Goal: Task Accomplishment & Management: Complete application form

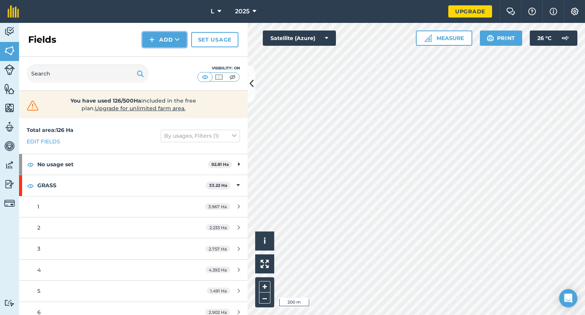
click at [160, 36] on button "Add" at bounding box center [165, 39] width 44 height 15
click at [164, 60] on link "Draw" at bounding box center [165, 56] width 42 height 17
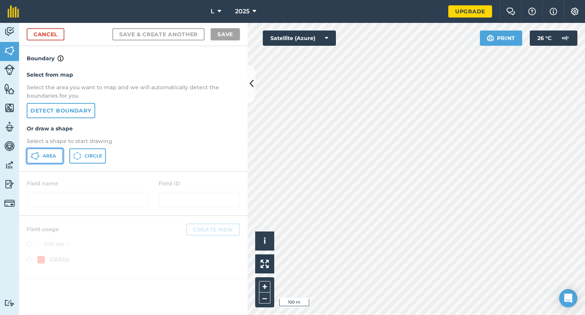
click at [43, 154] on span "Area" at bounding box center [49, 156] width 13 height 6
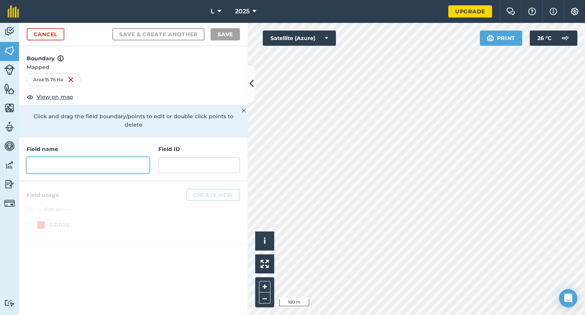
click at [108, 161] on input "text" at bounding box center [88, 165] width 123 height 16
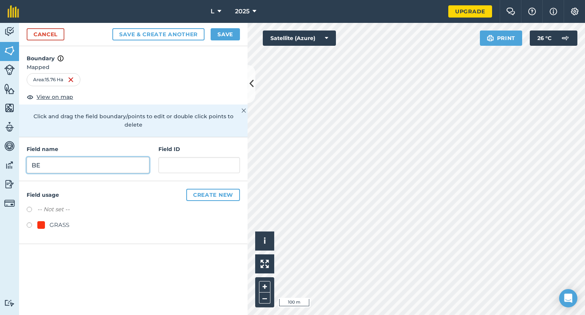
type input "BE"
click at [58, 205] on label "-- Not set --" at bounding box center [53, 209] width 32 height 9
radio input "true"
click at [231, 38] on button "Save" at bounding box center [225, 34] width 29 height 12
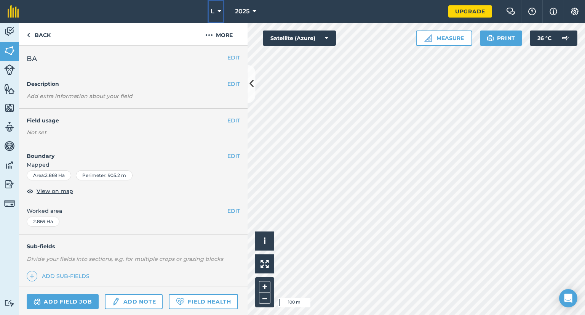
click at [220, 8] on icon at bounding box center [220, 11] width 4 height 9
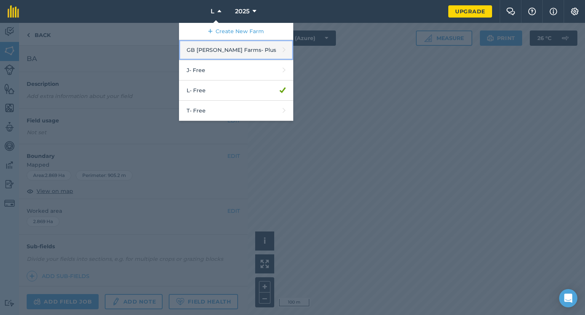
click at [208, 55] on link "GB Holmes Farms - Plus" at bounding box center [236, 50] width 114 height 20
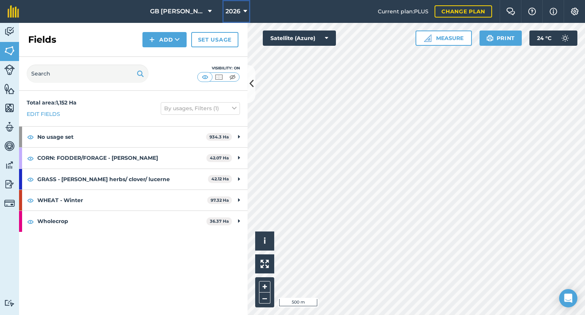
click at [247, 16] on button "2026" at bounding box center [237, 11] width 28 height 23
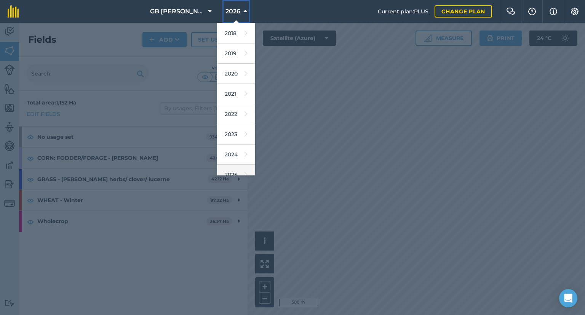
scroll to position [69, 0]
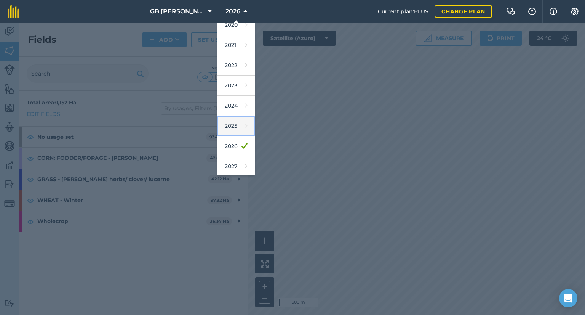
click at [234, 134] on link "2025" at bounding box center [236, 126] width 38 height 20
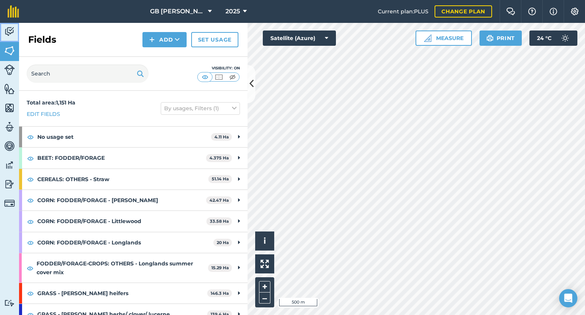
click at [12, 29] on img at bounding box center [9, 31] width 11 height 11
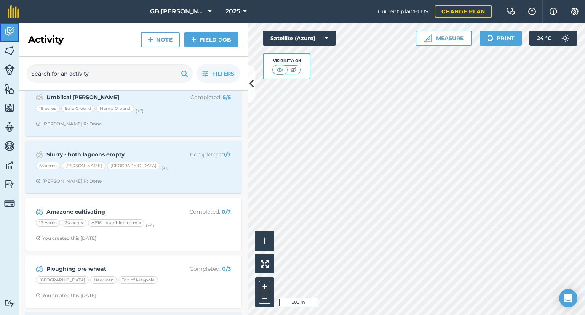
scroll to position [839, 0]
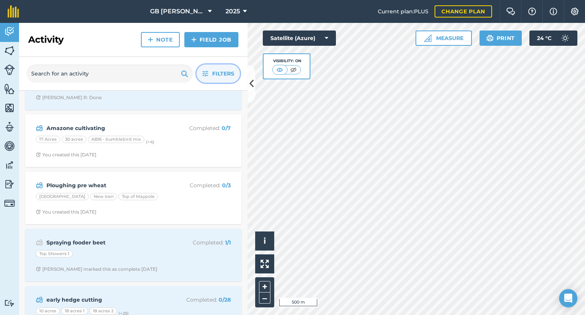
click at [209, 79] on button "Filters" at bounding box center [218, 73] width 43 height 18
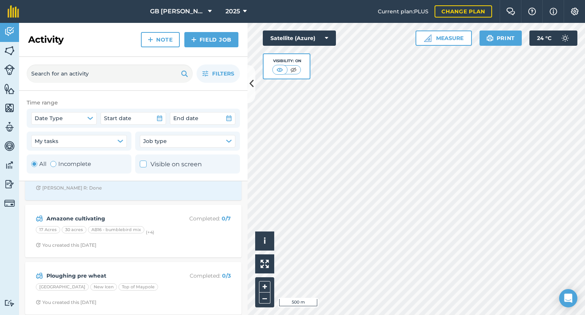
click at [93, 164] on div "All Incomplete" at bounding box center [79, 163] width 105 height 19
click at [89, 164] on label "Incomplete" at bounding box center [70, 163] width 41 height 9
radio input "false"
radio input "true"
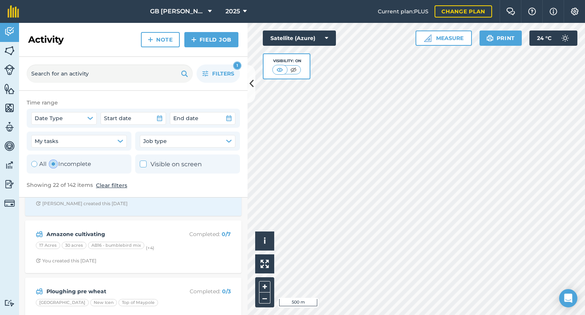
click at [171, 91] on div "Time range Date Type Start date End date My tasks Job type All Incomplete Visib…" at bounding box center [133, 144] width 229 height 107
click at [211, 83] on div "Filters 1" at bounding box center [133, 74] width 229 height 34
click at [211, 79] on button "Filters 1" at bounding box center [218, 73] width 43 height 18
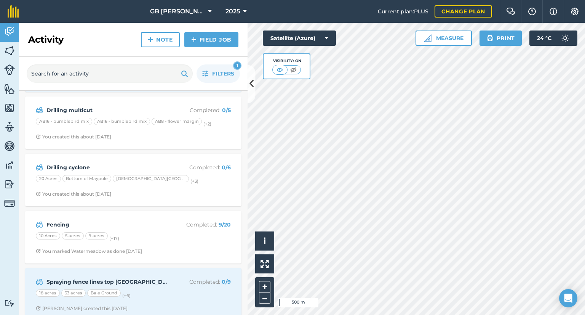
scroll to position [858, 0]
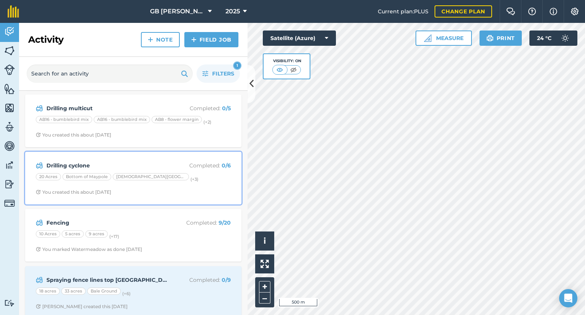
click at [171, 180] on div "Drilling cyclone Completed : 0 / 6 20 Acres Bottom of Maypole Church Field (+ 3…" at bounding box center [133, 177] width 207 height 43
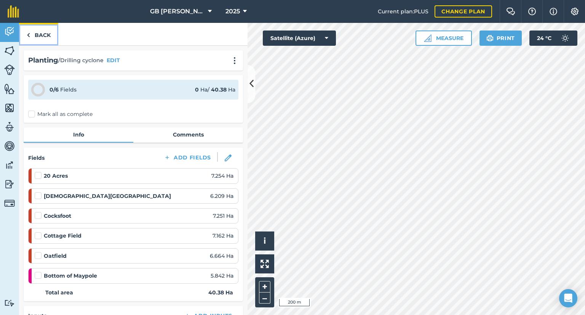
click at [44, 29] on link "Back" at bounding box center [38, 34] width 39 height 22
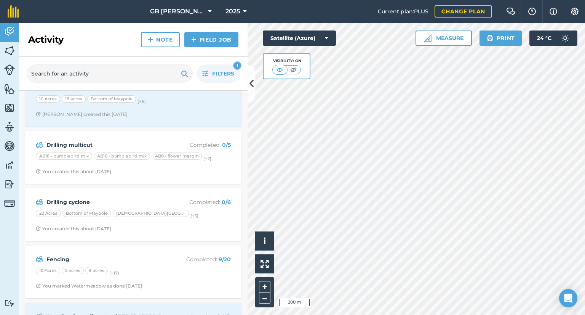
scroll to position [806, 0]
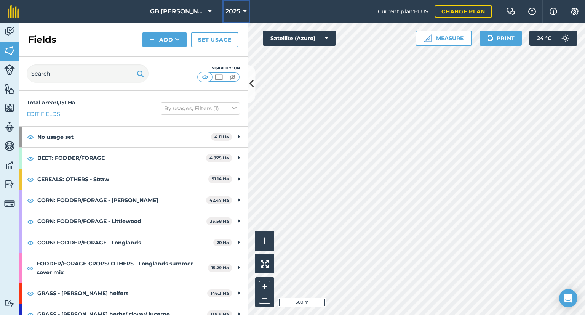
click at [226, 14] on span "2025" at bounding box center [233, 11] width 14 height 9
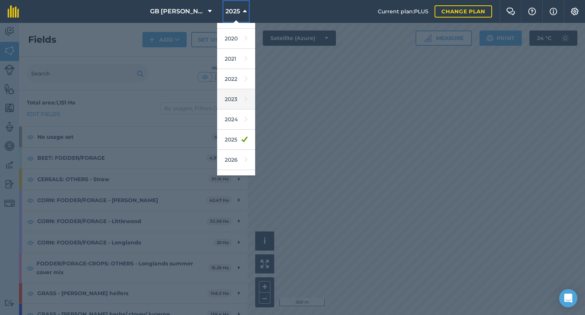
scroll to position [69, 0]
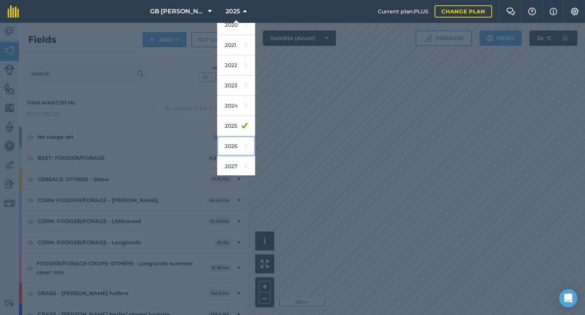
click at [224, 146] on link "2026" at bounding box center [236, 146] width 38 height 20
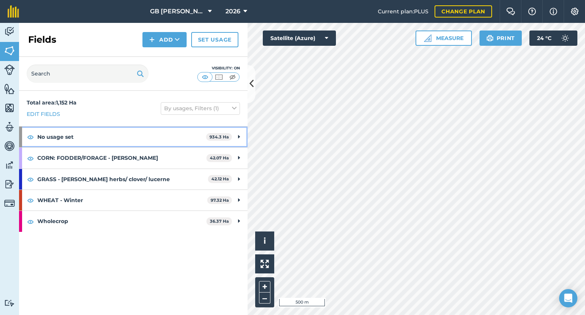
click at [179, 144] on strong "No usage set" at bounding box center [121, 137] width 169 height 21
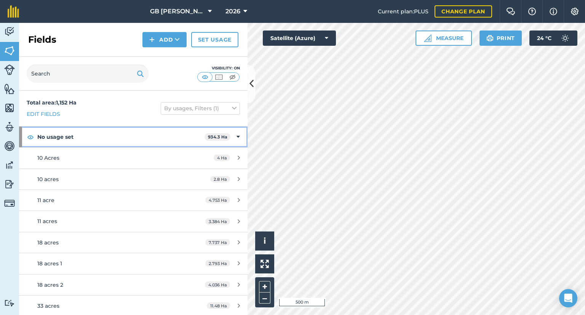
click at [182, 136] on strong "No usage set" at bounding box center [120, 137] width 167 height 21
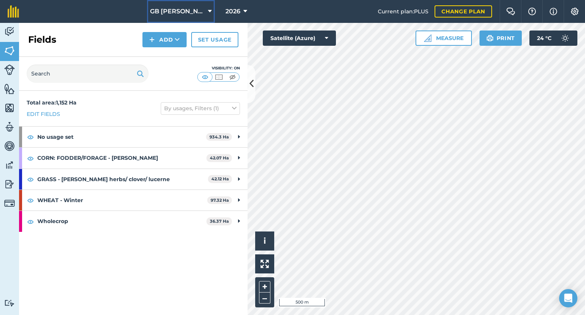
click at [195, 13] on span "GB Holmes Farms" at bounding box center [177, 11] width 55 height 9
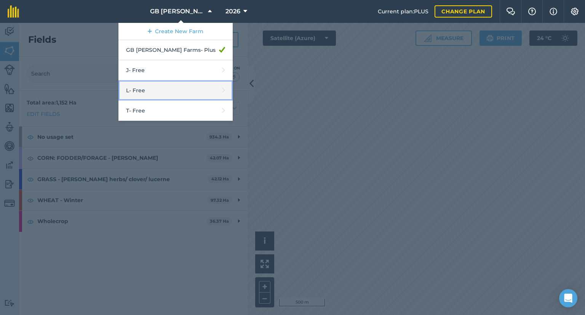
click at [190, 98] on link "L - Free" at bounding box center [176, 90] width 114 height 20
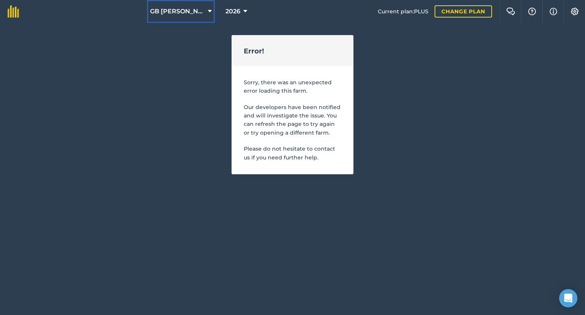
click at [168, 9] on span "GB Holmes Farms" at bounding box center [177, 11] width 55 height 9
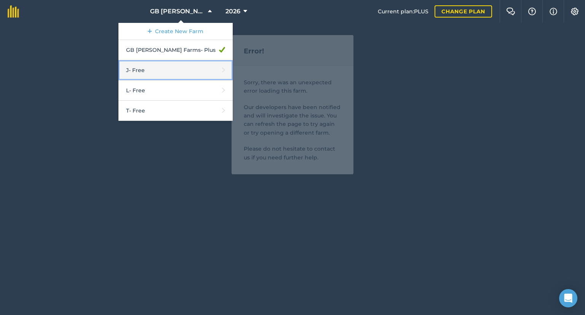
click at [170, 66] on link "J - Free" at bounding box center [176, 70] width 114 height 20
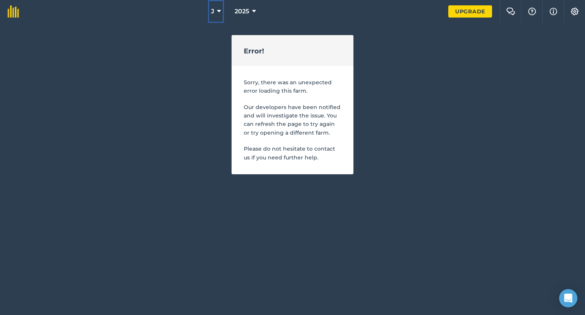
click at [210, 14] on button "J" at bounding box center [216, 11] width 16 height 23
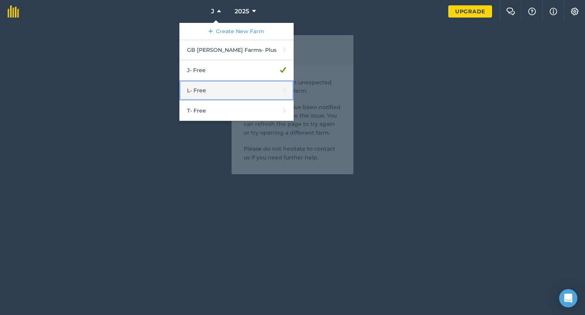
click at [200, 83] on link "L - Free" at bounding box center [237, 90] width 114 height 20
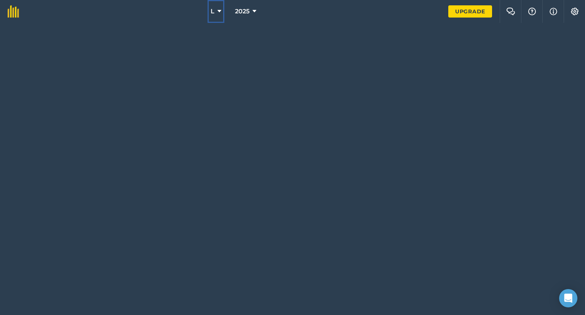
click at [219, 6] on button "L" at bounding box center [216, 11] width 17 height 23
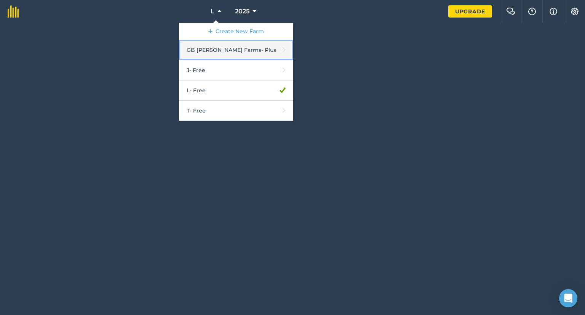
click at [223, 44] on link "GB [PERSON_NAME] Farms - Plus" at bounding box center [236, 50] width 114 height 20
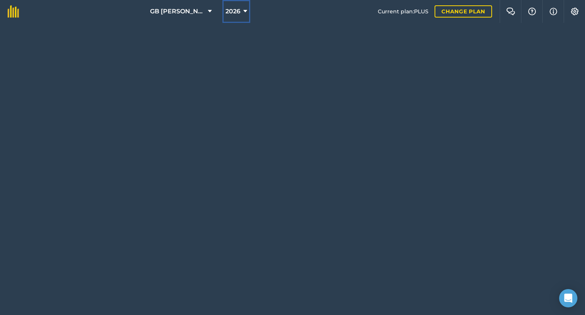
click at [232, 12] on span "2026" at bounding box center [233, 11] width 15 height 9
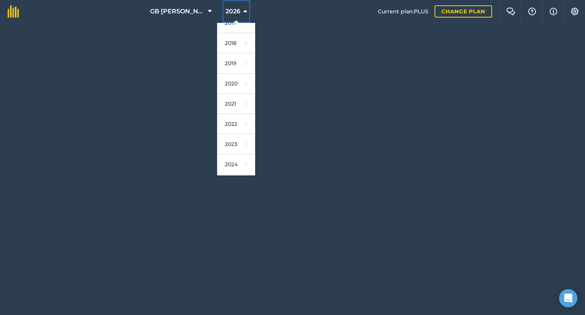
scroll to position [15, 0]
click at [255, 171] on ol "2017 2018 2019 2020 2021 2022 2023 2024 2025 2026 2027" at bounding box center [236, 99] width 38 height 152
click at [236, 168] on link "2025" at bounding box center [236, 164] width 38 height 20
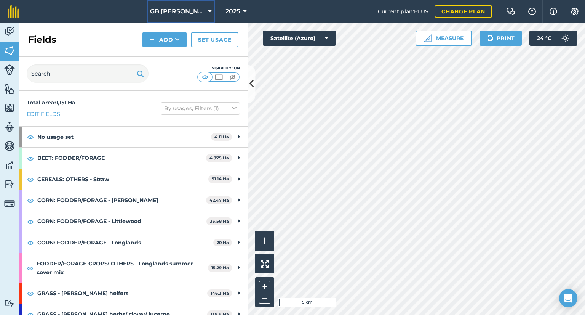
click at [188, 13] on span "GB Holmes Farms" at bounding box center [177, 11] width 55 height 9
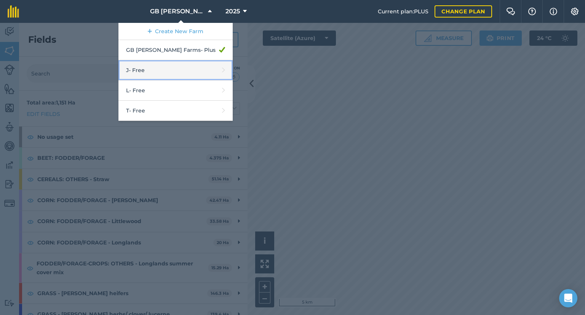
click at [184, 72] on link "J - Free" at bounding box center [176, 70] width 114 height 20
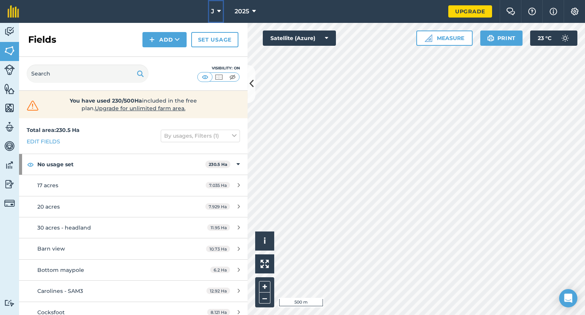
click at [217, 13] on button "J" at bounding box center [216, 11] width 16 height 23
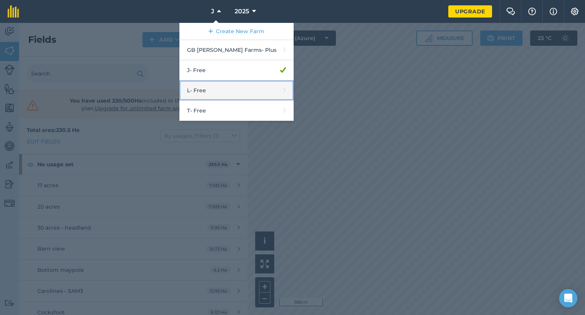
click at [233, 87] on link "L - Free" at bounding box center [237, 90] width 114 height 20
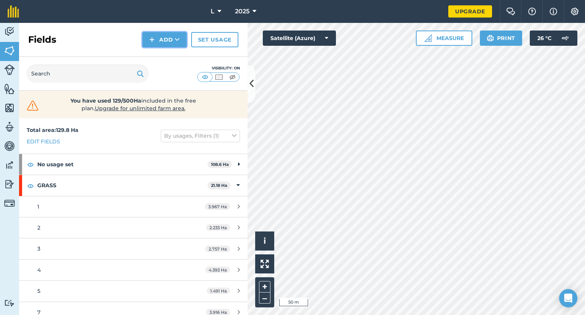
click at [157, 40] on button "Add" at bounding box center [165, 39] width 44 height 15
click at [166, 59] on link "Draw" at bounding box center [165, 56] width 42 height 17
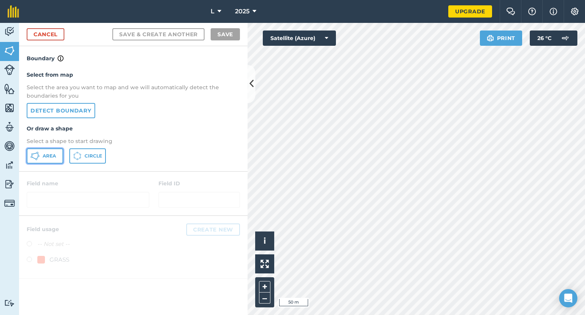
click at [37, 156] on icon at bounding box center [34, 155] width 9 height 9
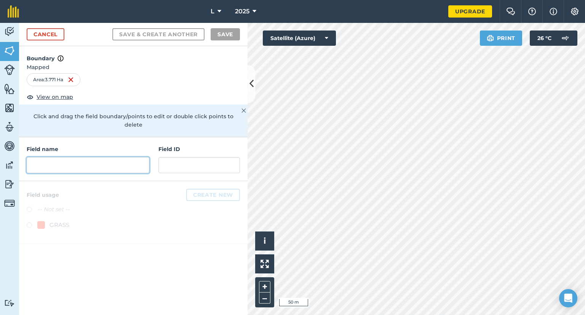
click at [78, 160] on input "text" at bounding box center [88, 165] width 123 height 16
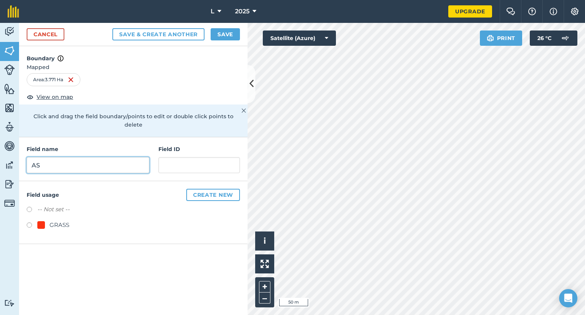
type input "AS"
click at [61, 205] on label "-- Not set --" at bounding box center [53, 209] width 32 height 9
radio input "true"
click at [221, 35] on button "Save" at bounding box center [225, 34] width 29 height 12
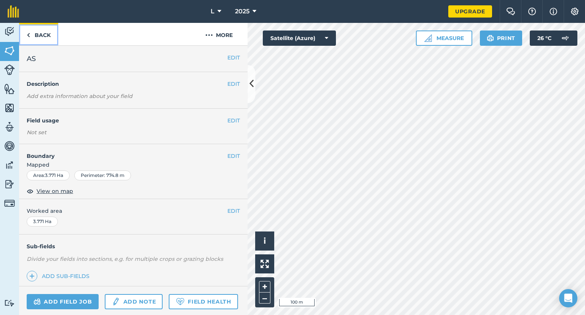
click at [43, 42] on link "Back" at bounding box center [38, 34] width 39 height 22
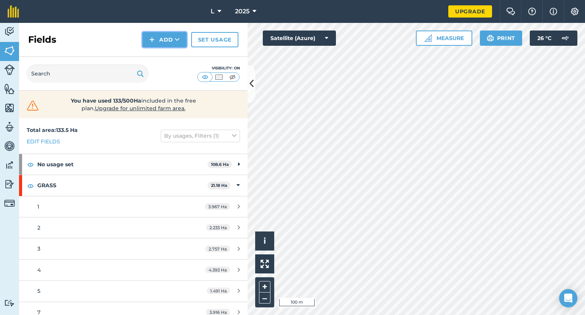
click at [168, 38] on button "Add" at bounding box center [165, 39] width 44 height 15
click at [171, 56] on link "Draw" at bounding box center [165, 56] width 42 height 17
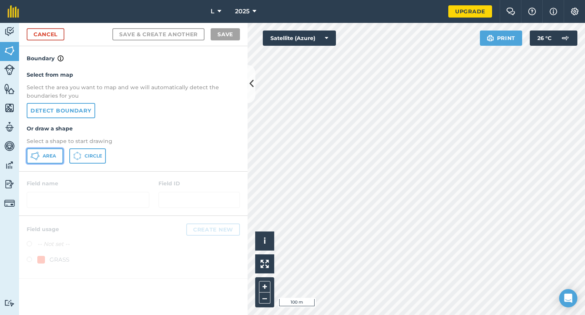
click at [58, 158] on button "Area" at bounding box center [45, 155] width 37 height 15
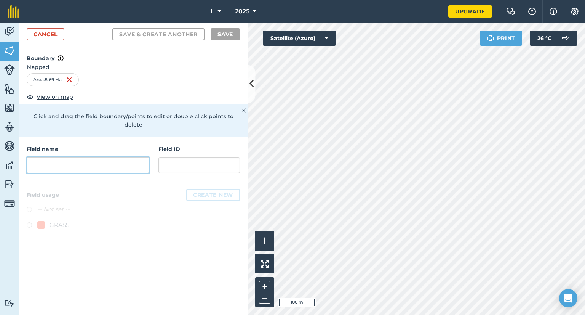
click at [115, 157] on input "text" at bounding box center [88, 165] width 123 height 16
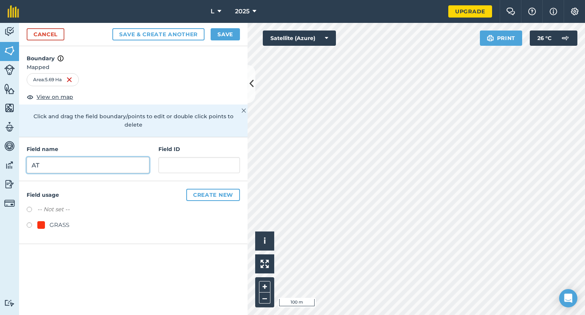
type input "AT"
click at [58, 205] on label "-- Not set --" at bounding box center [53, 209] width 32 height 9
radio input "true"
click at [221, 42] on div "Cancel Save & Create Another Save" at bounding box center [133, 34] width 229 height 23
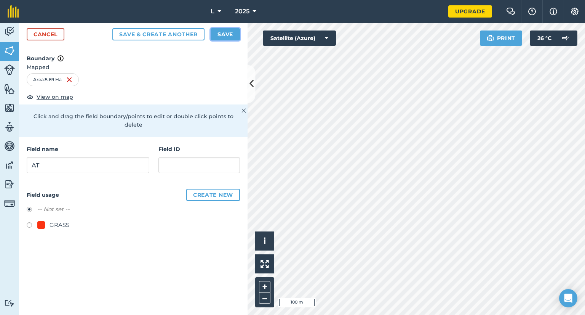
click at [225, 37] on button "Save" at bounding box center [225, 34] width 29 height 12
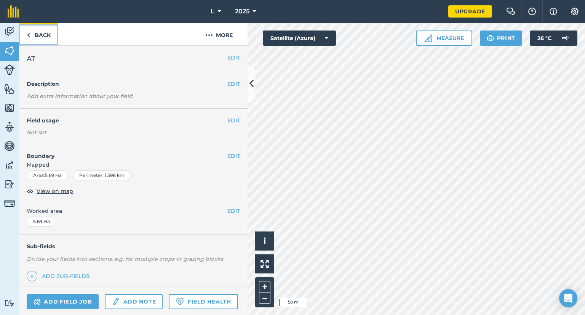
click at [41, 42] on link "Back" at bounding box center [38, 34] width 39 height 22
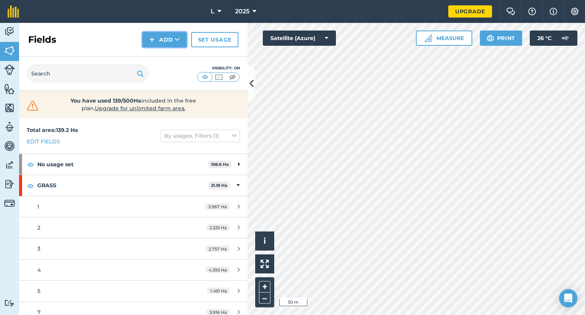
click at [158, 40] on button "Add" at bounding box center [165, 39] width 44 height 15
click at [165, 53] on link "Draw" at bounding box center [165, 56] width 42 height 17
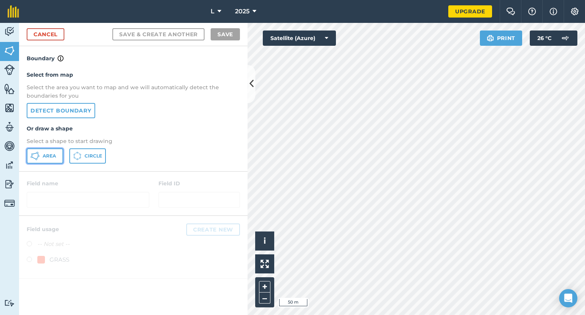
click at [53, 153] on span "Area" at bounding box center [49, 156] width 13 height 6
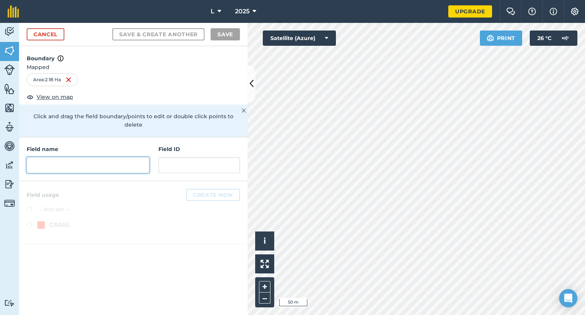
click at [87, 159] on input "text" at bounding box center [88, 165] width 123 height 16
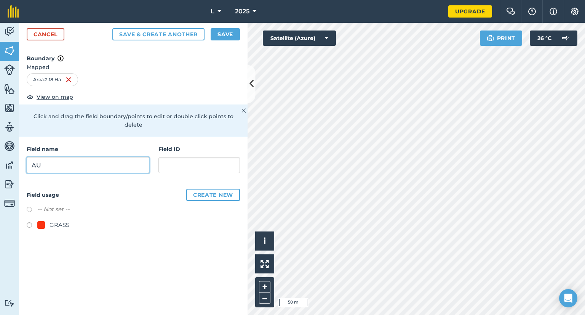
type input "AU"
click at [38, 205] on label "-- Not set --" at bounding box center [53, 209] width 32 height 9
click at [27, 207] on label at bounding box center [32, 211] width 11 height 8
radio input "true"
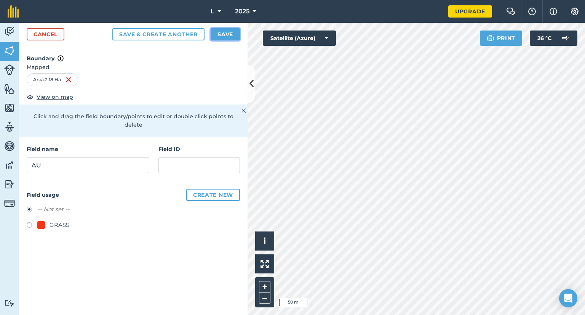
click at [228, 33] on button "Save" at bounding box center [225, 34] width 29 height 12
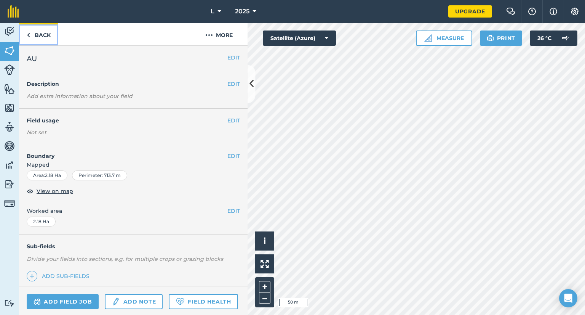
click at [26, 24] on link "Back" at bounding box center [38, 34] width 39 height 22
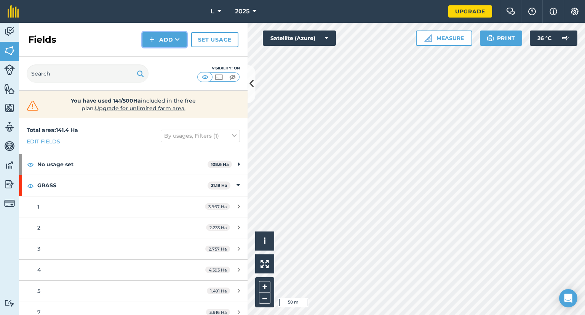
click at [160, 45] on button "Add" at bounding box center [165, 39] width 44 height 15
click at [160, 57] on link "Draw" at bounding box center [165, 56] width 42 height 17
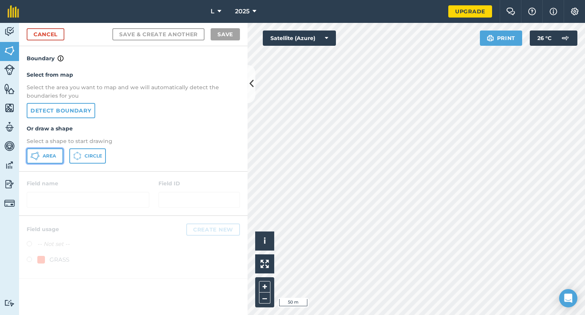
click at [56, 157] on button "Area" at bounding box center [45, 155] width 37 height 15
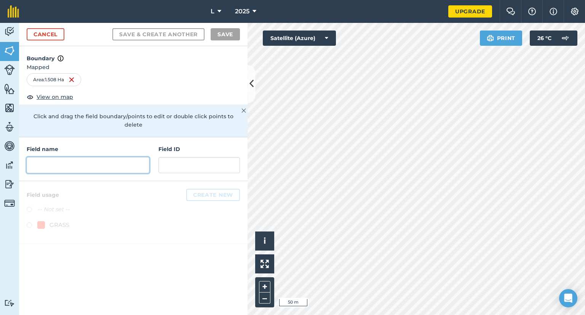
click at [77, 158] on input "text" at bounding box center [88, 165] width 123 height 16
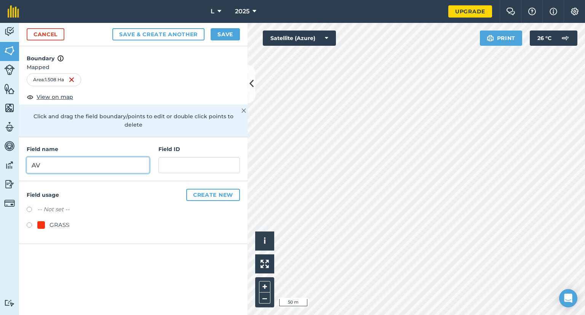
type input "AV"
click at [57, 205] on label "-- Not set --" at bounding box center [53, 209] width 32 height 9
radio input "true"
click at [232, 34] on button "Save" at bounding box center [225, 34] width 29 height 12
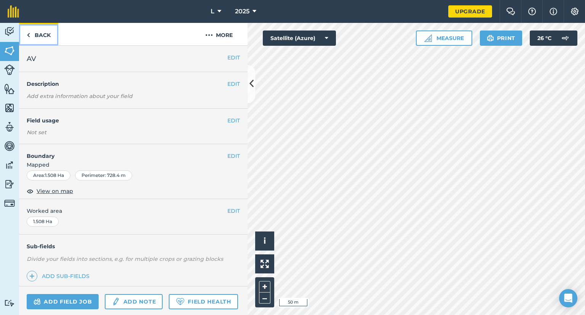
click at [42, 36] on link "Back" at bounding box center [38, 34] width 39 height 22
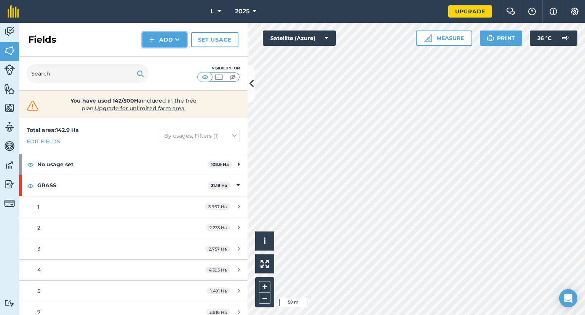
click at [169, 43] on button "Add" at bounding box center [165, 39] width 44 height 15
click at [169, 51] on link "Draw" at bounding box center [165, 56] width 42 height 17
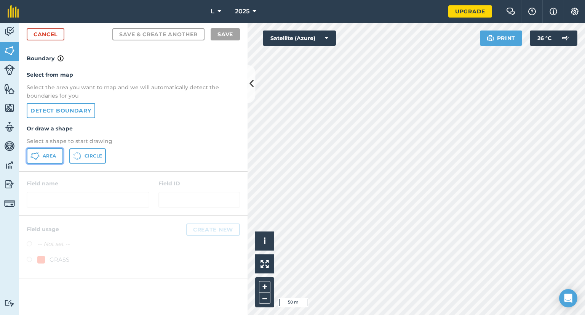
click at [47, 151] on button "Area" at bounding box center [45, 155] width 37 height 15
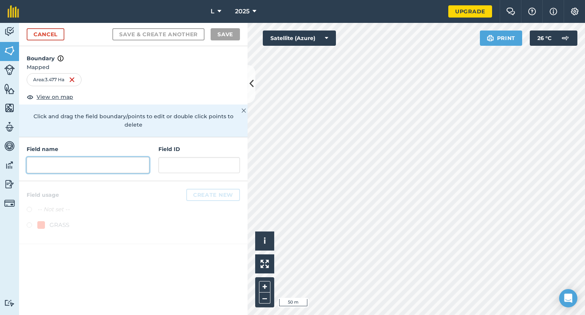
click at [48, 157] on input "text" at bounding box center [88, 165] width 123 height 16
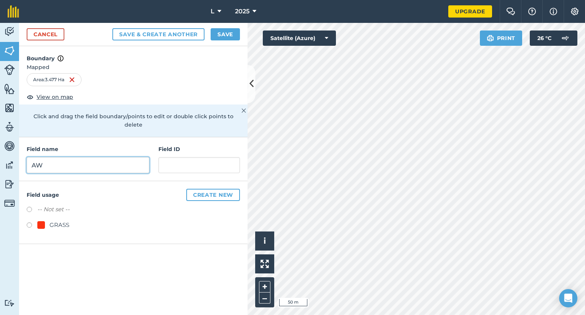
type input "AW"
click at [63, 205] on label "-- Not set --" at bounding box center [53, 209] width 32 height 9
radio input "true"
click at [229, 36] on button "Save" at bounding box center [225, 34] width 29 height 12
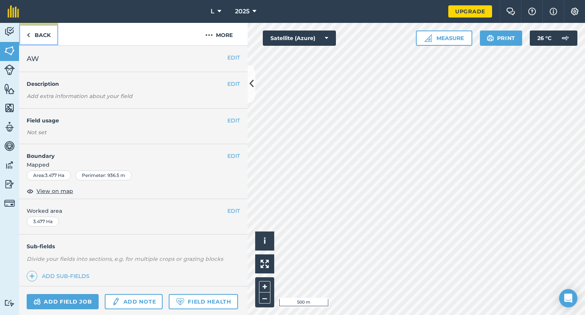
click at [41, 35] on link "Back" at bounding box center [38, 34] width 39 height 22
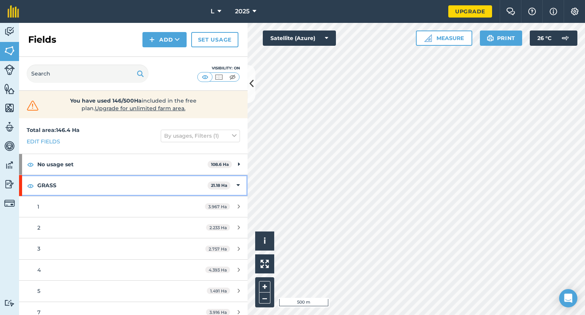
click at [237, 188] on icon at bounding box center [238, 185] width 3 height 8
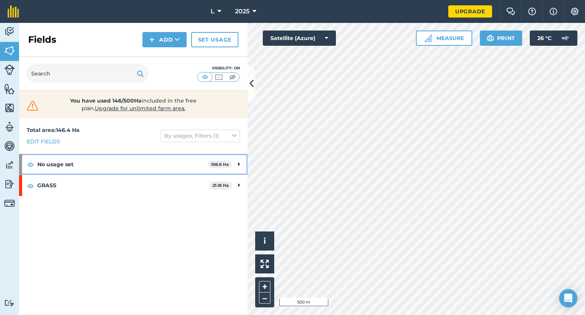
click at [238, 165] on icon at bounding box center [239, 164] width 2 height 8
click at [116, 164] on strong "No usage set" at bounding box center [121, 164] width 169 height 21
click at [159, 167] on strong "No usage set" at bounding box center [123, 164] width 172 height 21
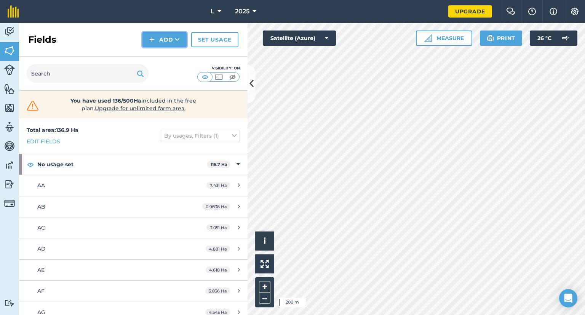
click at [159, 37] on button "Add" at bounding box center [165, 39] width 44 height 15
click at [161, 58] on link "Draw" at bounding box center [165, 56] width 42 height 17
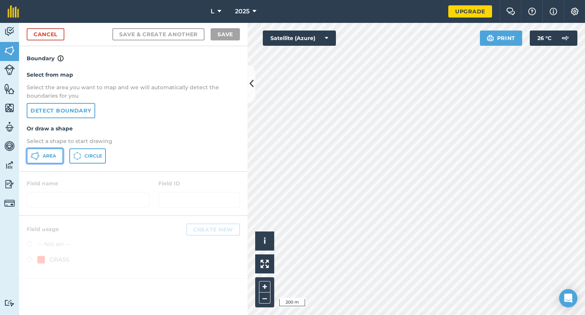
click at [48, 151] on button "Area" at bounding box center [45, 155] width 37 height 15
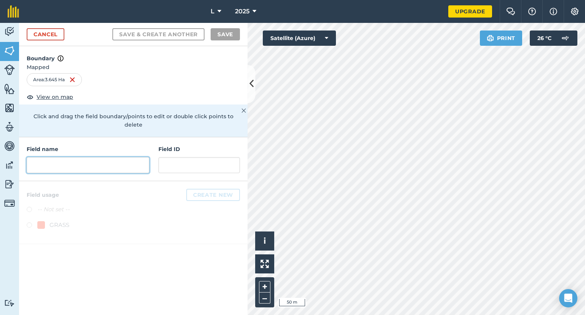
click at [58, 157] on input "text" at bounding box center [88, 165] width 123 height 16
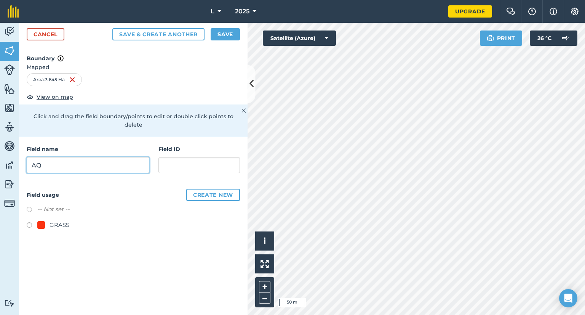
type input "AQ"
click at [55, 205] on label "-- Not set --" at bounding box center [53, 209] width 32 height 9
radio input "true"
click at [238, 36] on button "Save" at bounding box center [225, 34] width 29 height 12
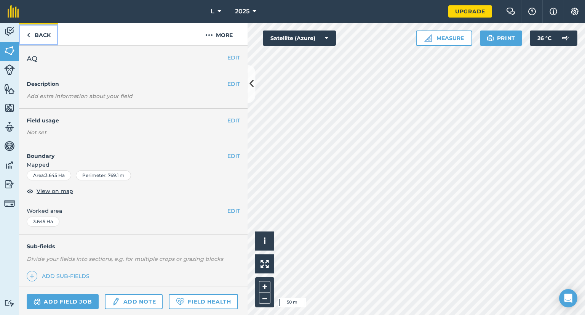
click at [27, 33] on img at bounding box center [28, 34] width 3 height 9
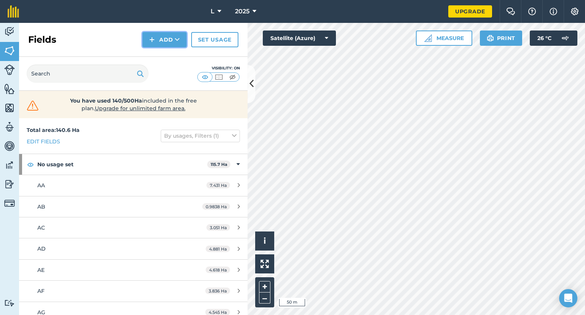
click at [164, 38] on button "Add" at bounding box center [165, 39] width 44 height 15
click at [161, 61] on link "Draw" at bounding box center [165, 56] width 42 height 17
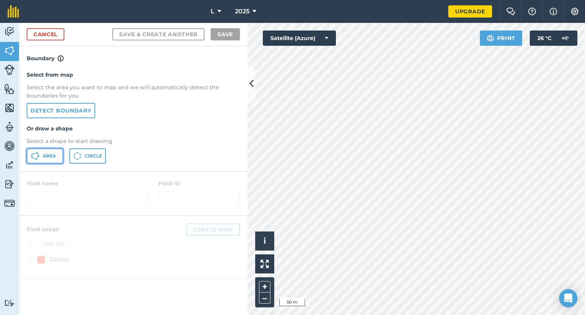
click at [52, 156] on button "Area" at bounding box center [45, 155] width 37 height 15
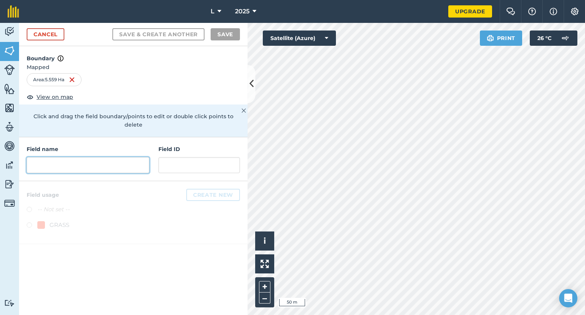
click at [82, 157] on input "text" at bounding box center [88, 165] width 123 height 16
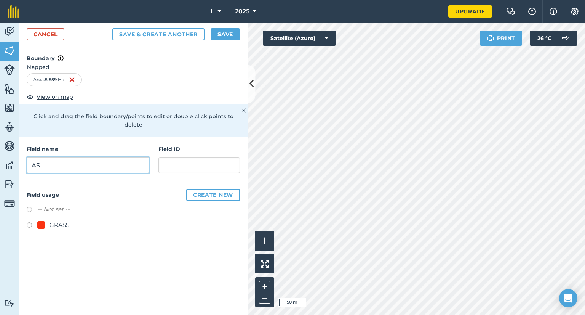
type input "AS"
click at [47, 205] on div "-- Not set --" at bounding box center [133, 210] width 213 height 11
click at [67, 205] on label "-- Not set --" at bounding box center [53, 209] width 32 height 9
click at [65, 205] on label "-- Not set --" at bounding box center [53, 209] width 32 height 9
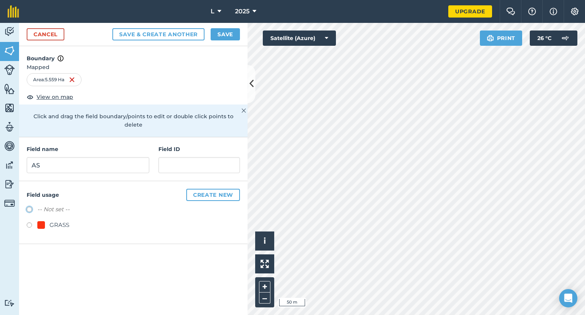
radio input "true"
click at [225, 40] on button "Save" at bounding box center [225, 34] width 29 height 12
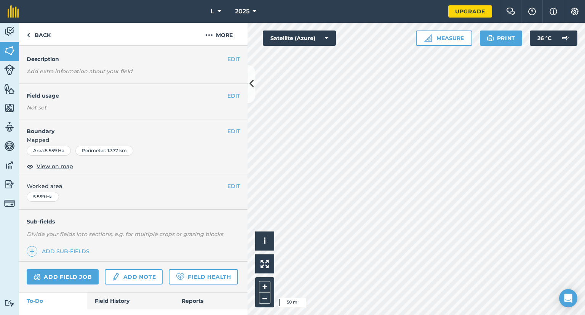
scroll to position [38, 0]
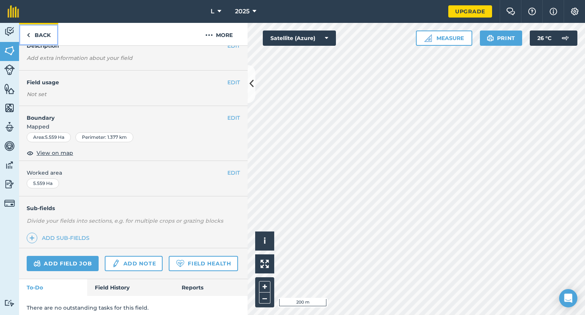
click at [47, 34] on link "Back" at bounding box center [38, 34] width 39 height 22
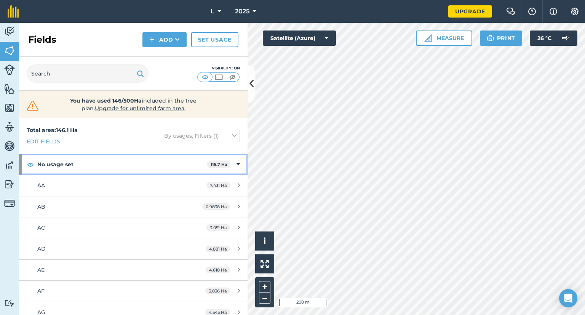
click at [162, 162] on strong "No usage set" at bounding box center [122, 164] width 170 height 21
click at [160, 165] on strong "No usage set" at bounding box center [123, 164] width 172 height 21
click at [165, 171] on strong "No usage set" at bounding box center [122, 164] width 170 height 21
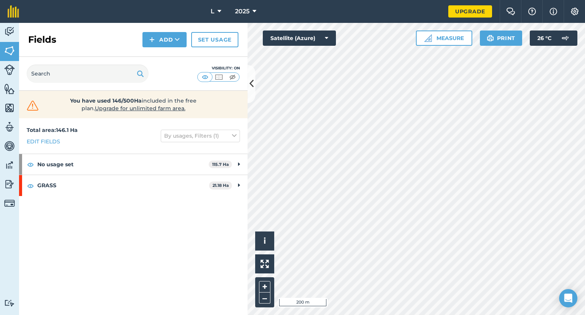
click at [319, 314] on html "L 2025 Upgrade Farm Chat Help Info Settings Map printing is not available on ou…" at bounding box center [292, 157] width 585 height 315
click at [168, 37] on button "Add" at bounding box center [165, 39] width 44 height 15
click at [170, 59] on link "Draw" at bounding box center [165, 56] width 42 height 17
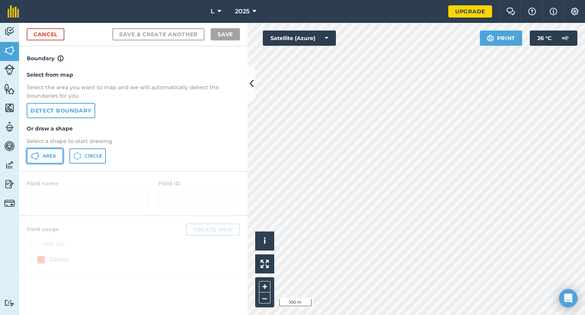
click at [45, 159] on button "Area" at bounding box center [45, 155] width 37 height 15
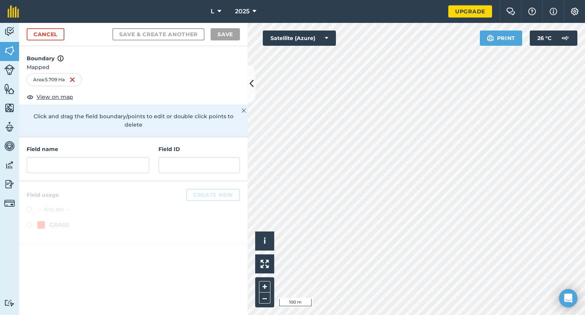
click at [75, 164] on div "Field name Field ID" at bounding box center [133, 159] width 229 height 44
click at [79, 160] on input "text" at bounding box center [88, 165] width 123 height 16
type input "9"
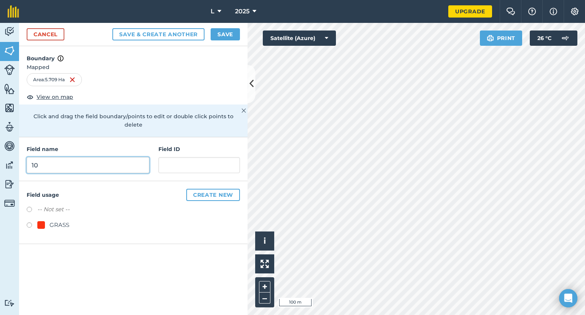
type input "10"
click at [63, 220] on div "GRASS" at bounding box center [60, 224] width 20 height 9
radio input "true"
click at [234, 29] on button "Save" at bounding box center [225, 34] width 29 height 12
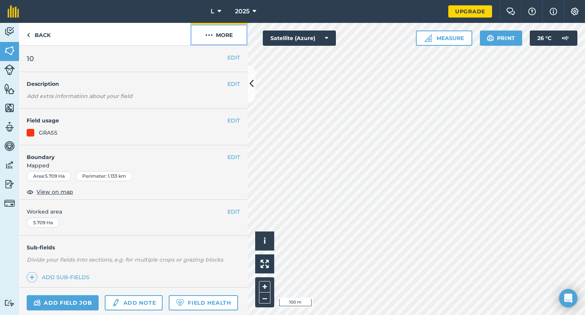
click at [218, 38] on button "More" at bounding box center [219, 34] width 57 height 22
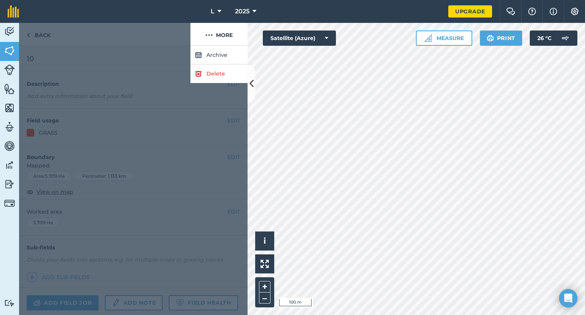
click at [20, 49] on div at bounding box center [133, 180] width 229 height 269
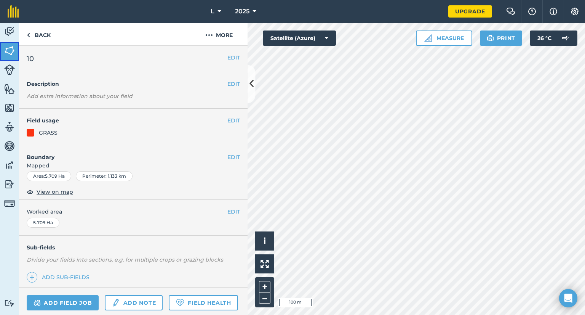
click at [8, 51] on img at bounding box center [9, 50] width 11 height 11
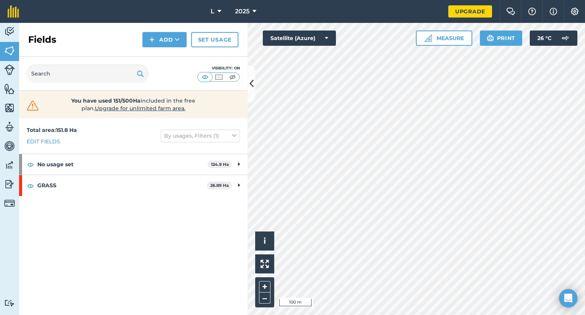
click at [140, 40] on div "Fields Add Set usage" at bounding box center [133, 40] width 229 height 34
click at [152, 42] on img at bounding box center [151, 39] width 5 height 9
click at [162, 59] on link "Draw" at bounding box center [165, 56] width 42 height 17
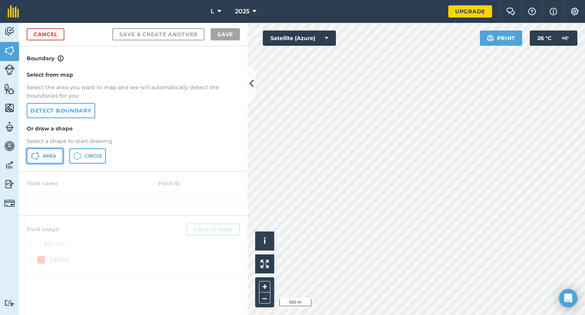
click at [59, 156] on button "Area" at bounding box center [45, 155] width 37 height 15
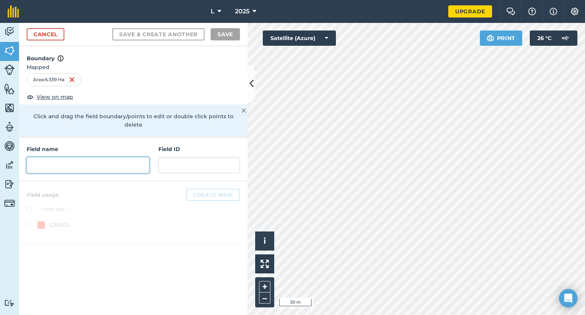
click at [123, 164] on input "text" at bounding box center [88, 165] width 123 height 16
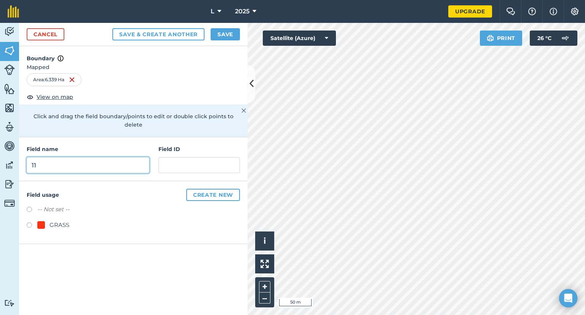
type input "11"
click at [58, 220] on div "GRASS" at bounding box center [60, 224] width 20 height 9
radio input "true"
click at [228, 31] on button "Save" at bounding box center [225, 34] width 29 height 12
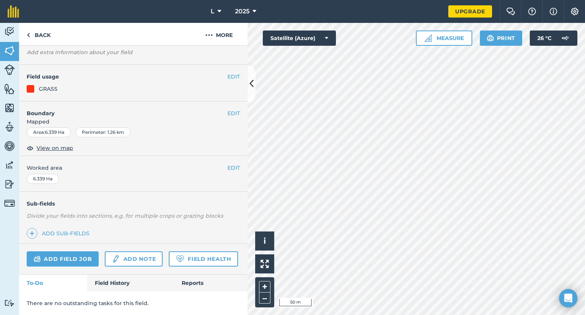
scroll to position [64, 0]
click at [13, 55] on img at bounding box center [9, 50] width 11 height 11
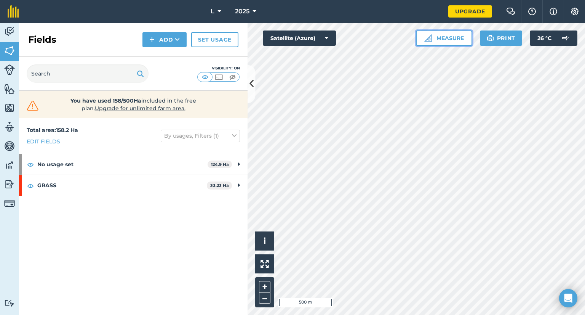
click at [458, 35] on button "Measure" at bounding box center [444, 37] width 56 height 15
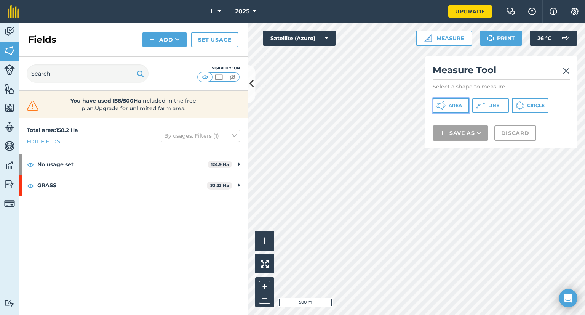
click at [463, 103] on button "Area" at bounding box center [451, 105] width 37 height 15
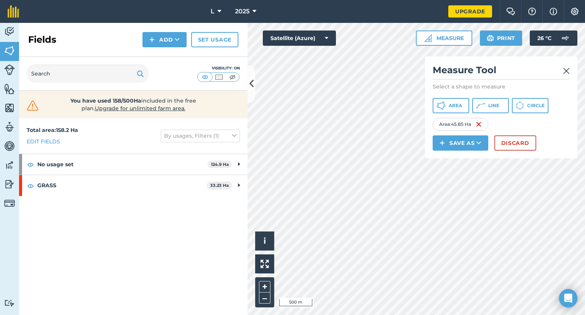
click at [564, 75] on link at bounding box center [566, 70] width 7 height 12
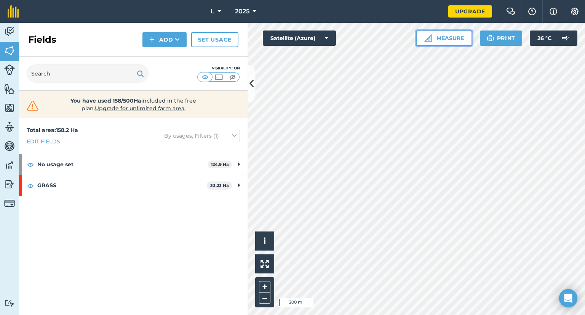
click at [470, 39] on button "Measure" at bounding box center [444, 37] width 56 height 15
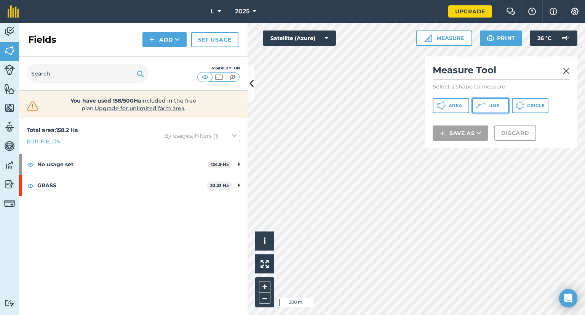
click at [500, 109] on button "Line" at bounding box center [491, 105] width 37 height 15
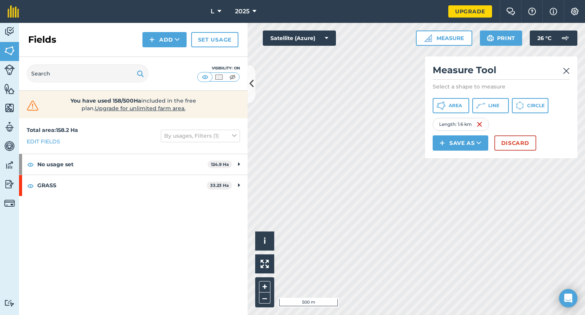
click at [244, 314] on html "L 2025 Upgrade Farm Chat Help Info Settings Map printing is not available on ou…" at bounding box center [292, 157] width 585 height 315
click at [256, 270] on div "Click to start drawing i © 2025 TomTom, Microsoft 500 m + – Satellite (Azure) M…" at bounding box center [417, 169] width 338 height 292
click at [236, 245] on div "Activity Fields Livestock Features Maps Team Vehicles Data Reporting Billing Tu…" at bounding box center [292, 169] width 585 height 292
click at [486, 105] on button "Line" at bounding box center [491, 105] width 37 height 15
click at [540, 124] on img at bounding box center [539, 124] width 6 height 9
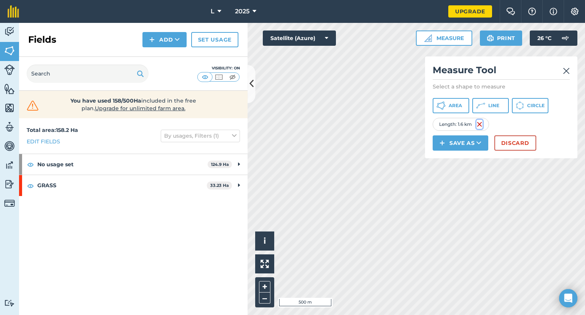
click at [478, 123] on img at bounding box center [480, 124] width 6 height 9
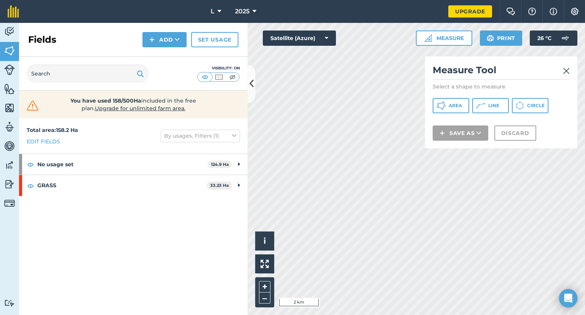
click at [565, 72] on img at bounding box center [566, 70] width 7 height 9
